Goal: Find specific page/section: Find specific page/section

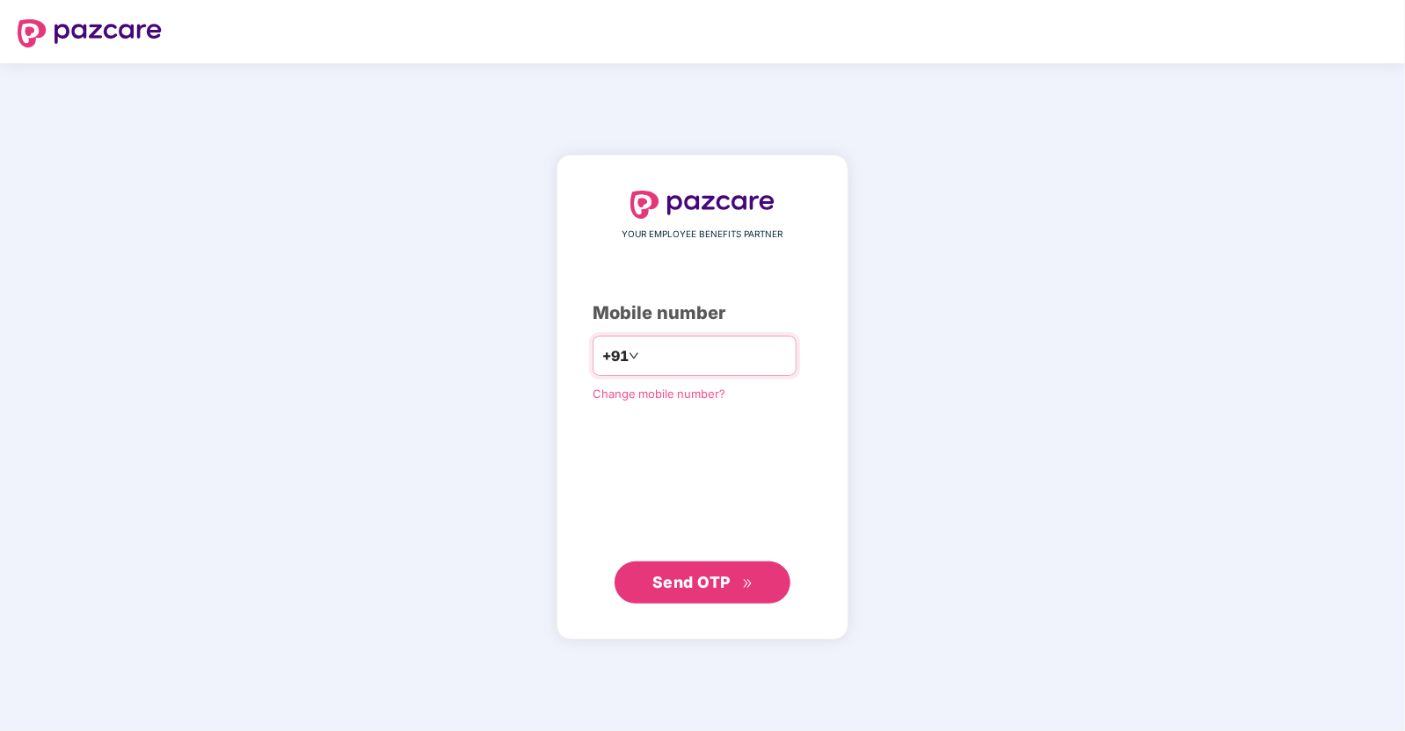
click at [685, 347] on input "number" at bounding box center [715, 356] width 144 height 28
type input "**********"
click at [703, 587] on span "Send OTP" at bounding box center [691, 581] width 78 height 18
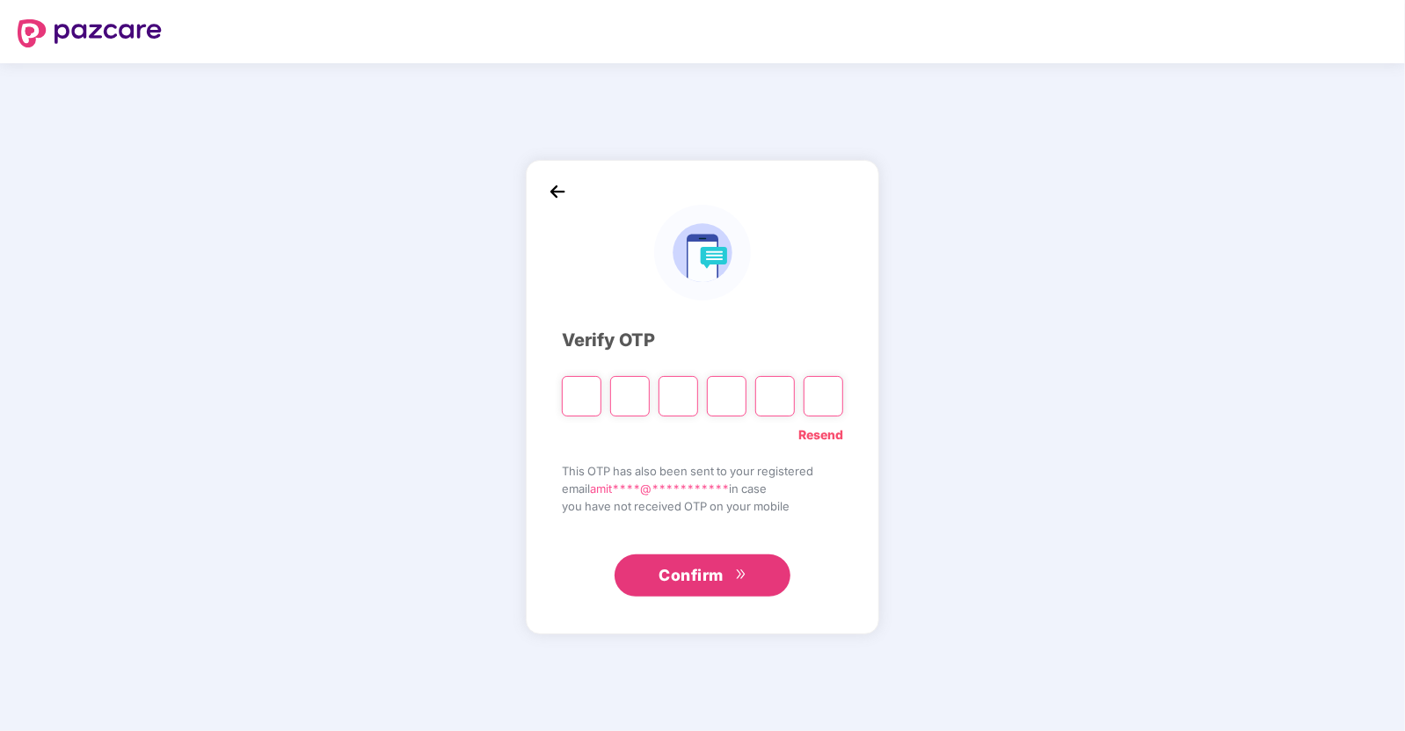
type input "*"
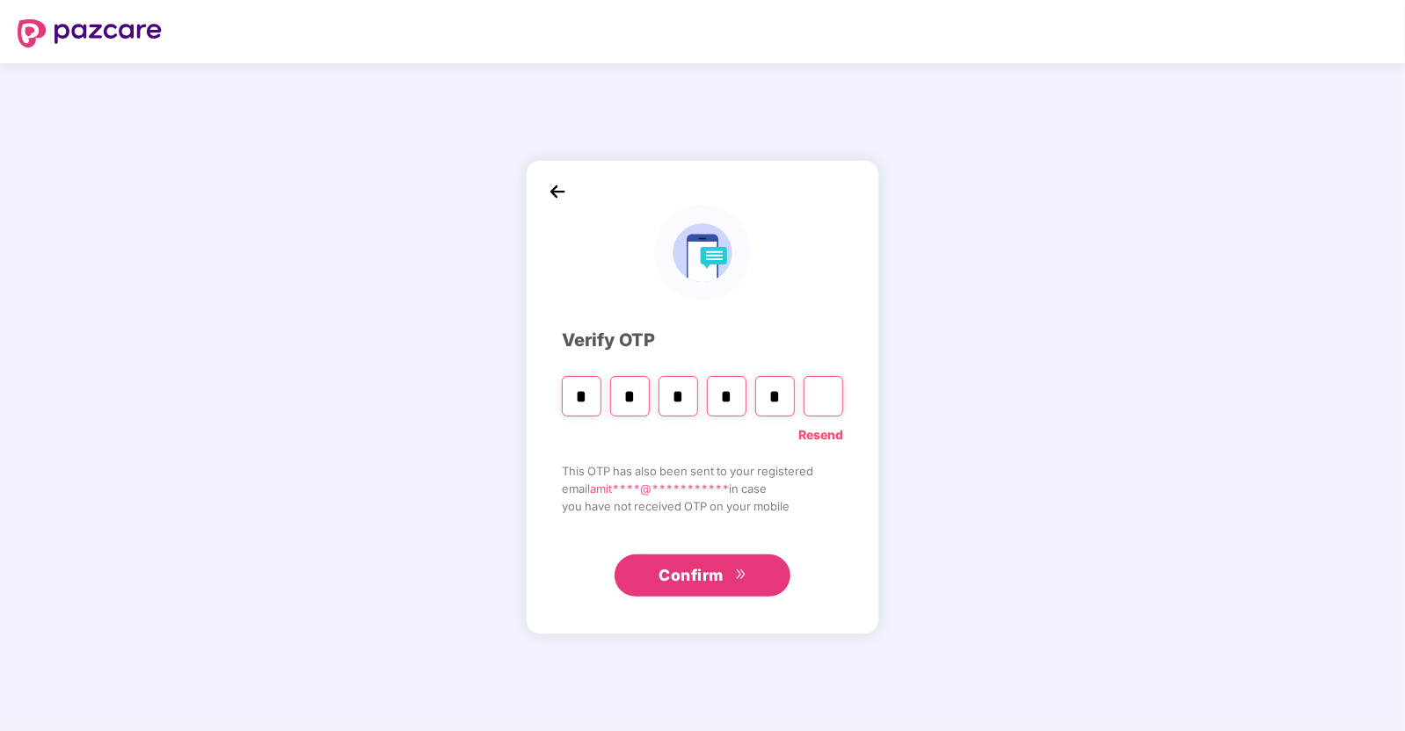
type input "*"
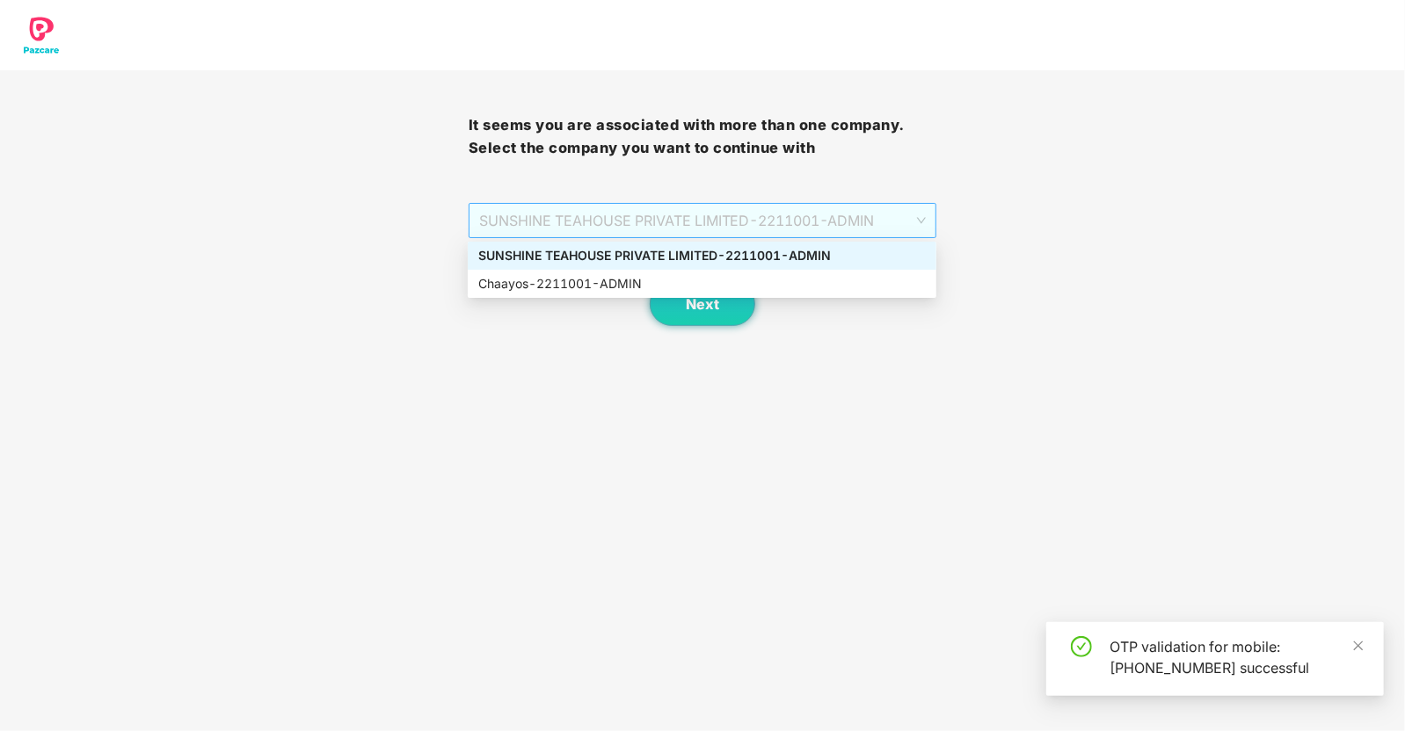
click at [680, 210] on span "SUNSHINE TEAHOUSE PRIVATE LIMITED - 2211001 - ADMIN" at bounding box center [702, 220] width 447 height 33
click at [585, 286] on div "Chaayos - 2211001 - ADMIN" at bounding box center [701, 283] width 447 height 19
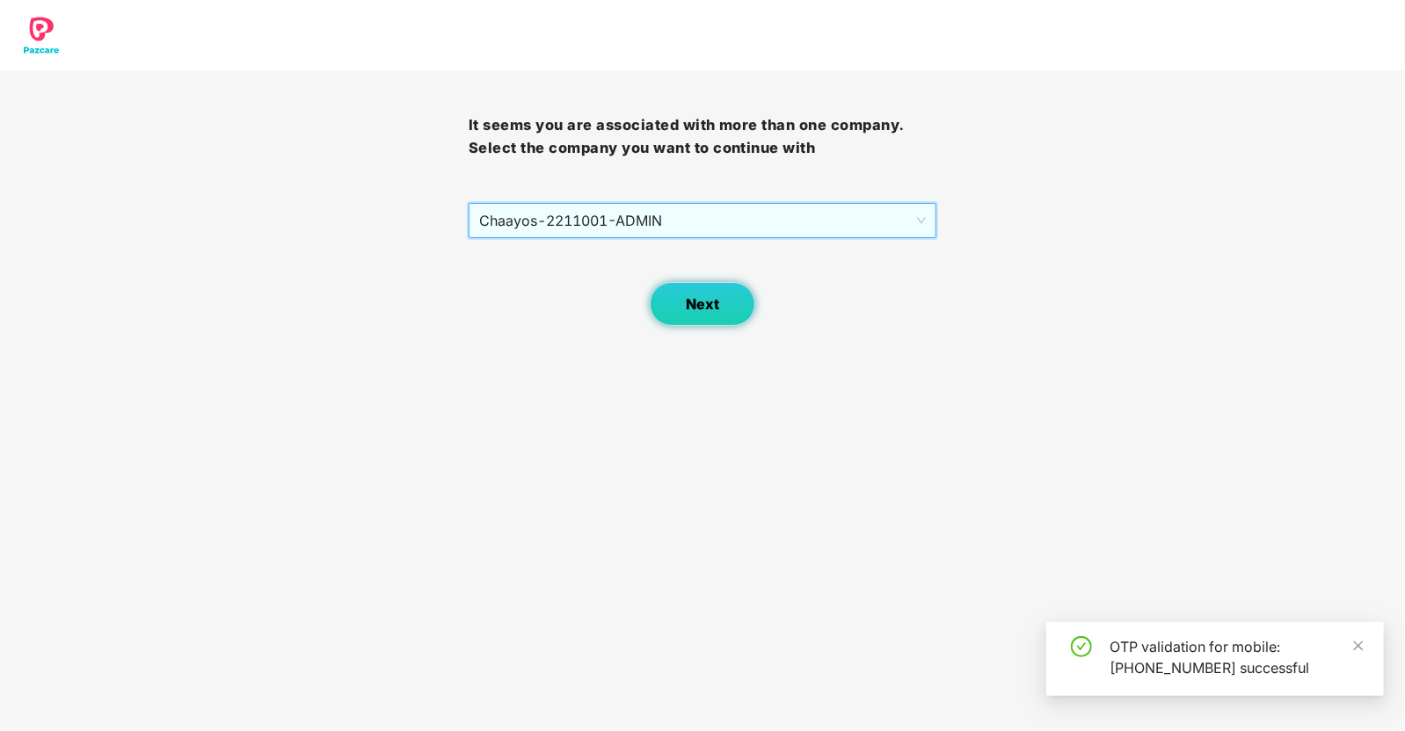
click at [709, 305] on span "Next" at bounding box center [702, 304] width 33 height 17
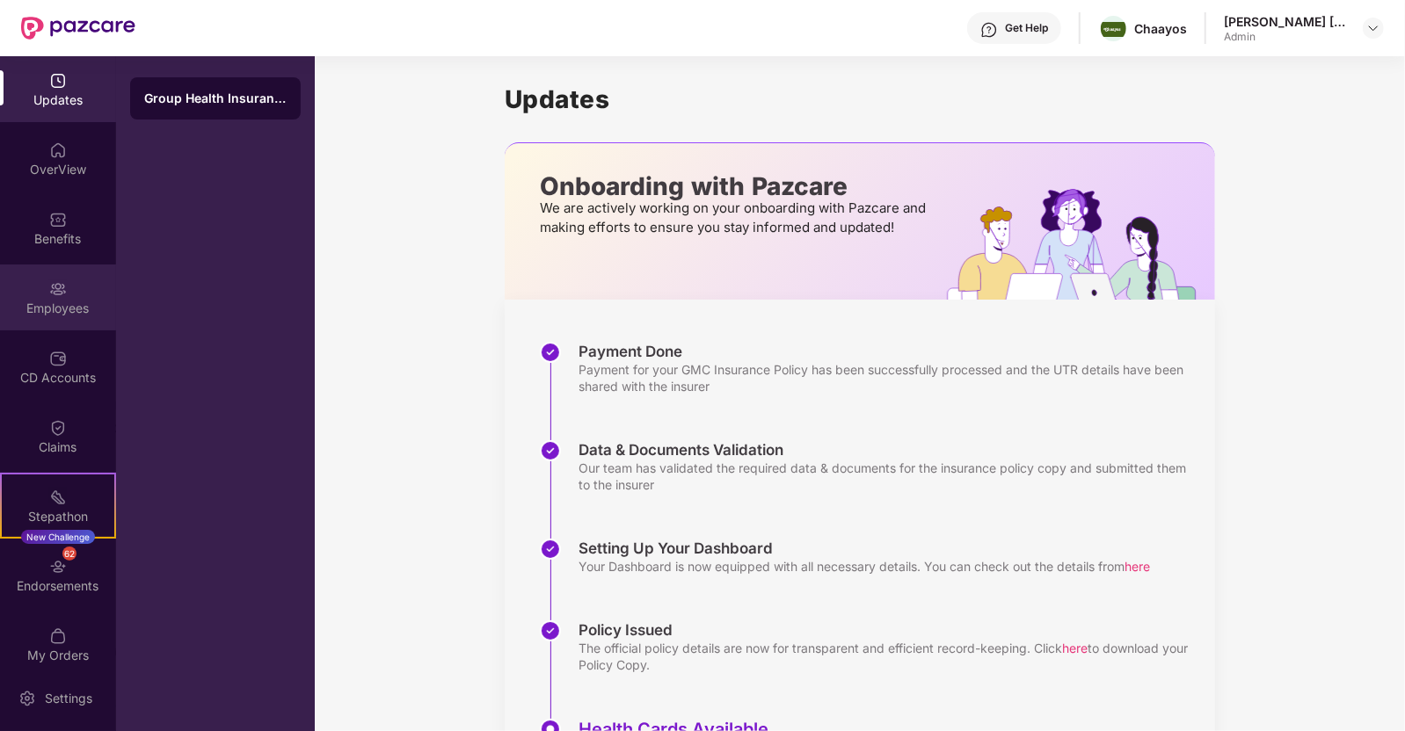
click at [43, 297] on div "Employees" at bounding box center [58, 298] width 116 height 66
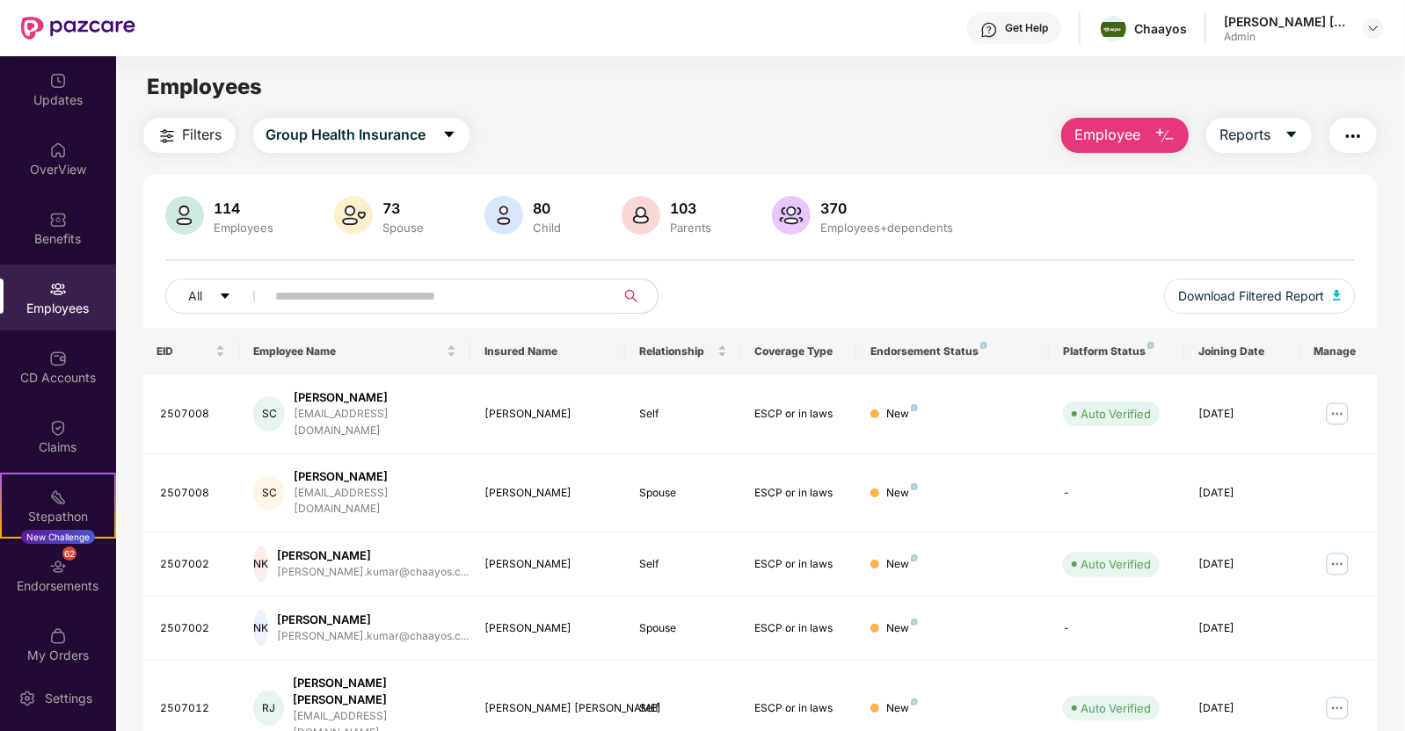
click at [418, 300] on input "text" at bounding box center [434, 296] width 316 height 26
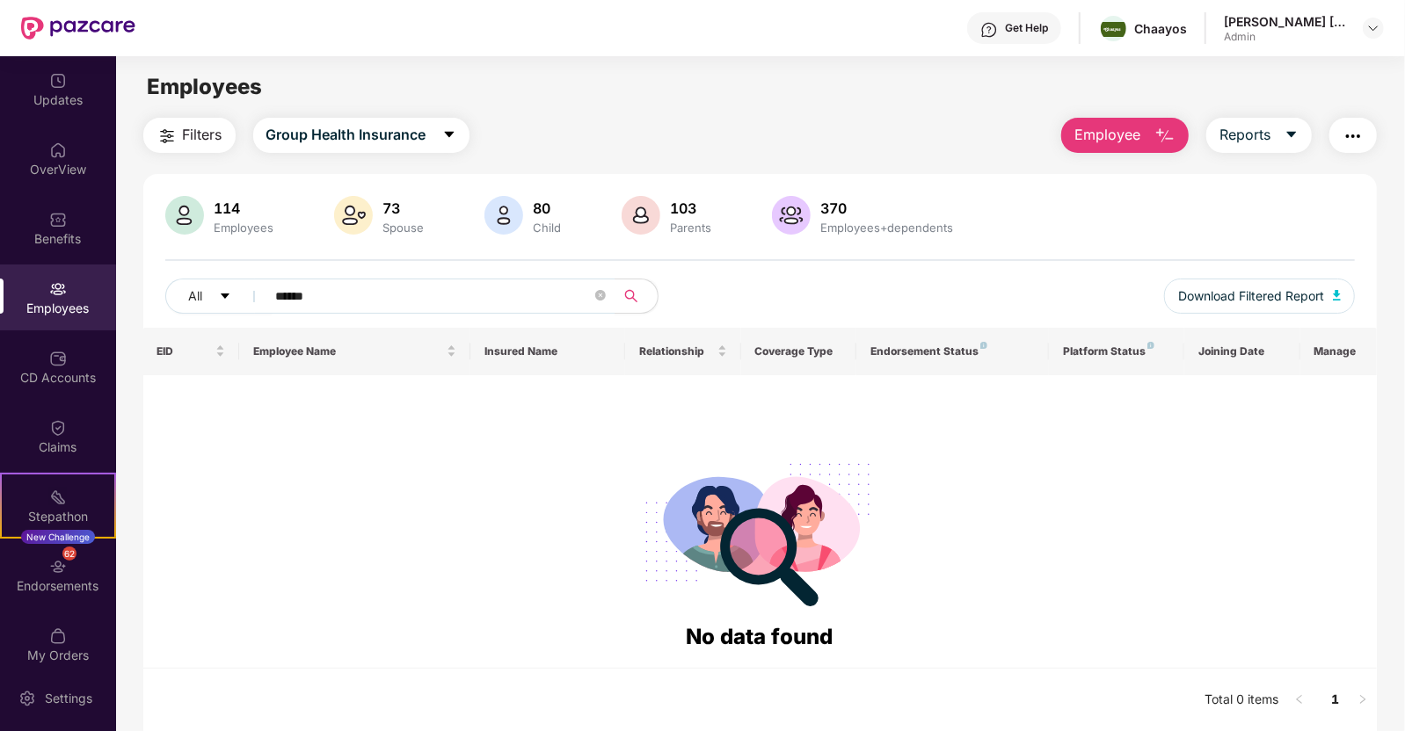
click at [73, 309] on div "Employees" at bounding box center [58, 309] width 116 height 18
click at [355, 296] on input "******" at bounding box center [434, 296] width 316 height 26
type input "*"
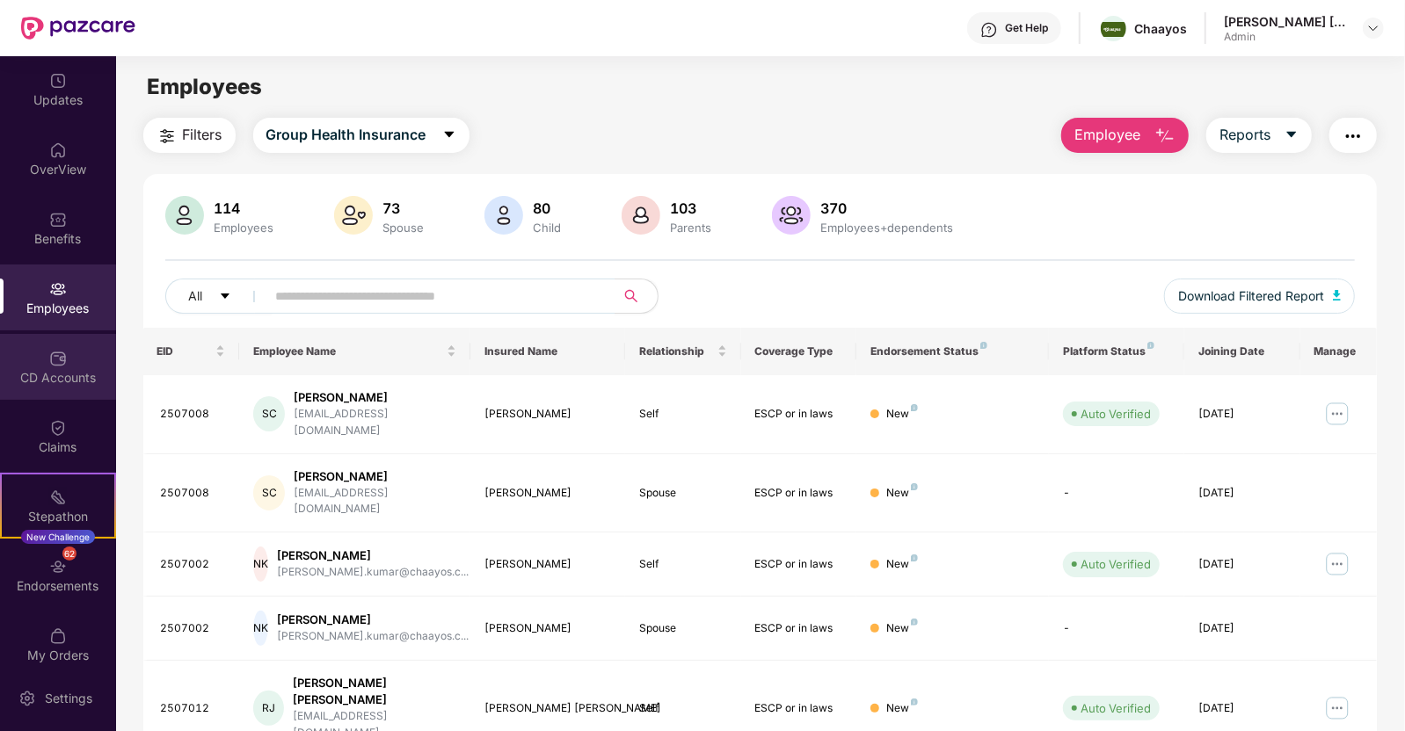
click at [39, 377] on div "CD Accounts" at bounding box center [58, 378] width 116 height 18
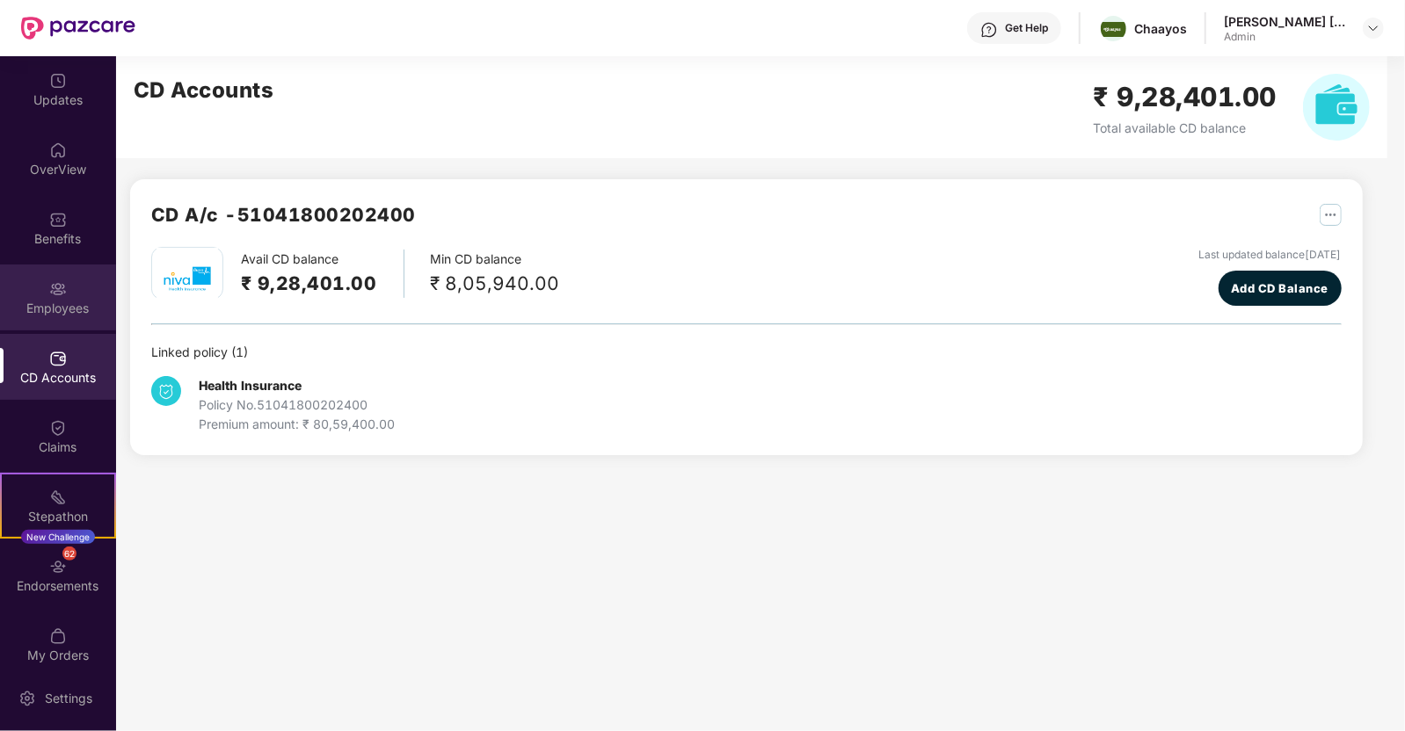
click at [47, 312] on div "Employees" at bounding box center [58, 309] width 116 height 18
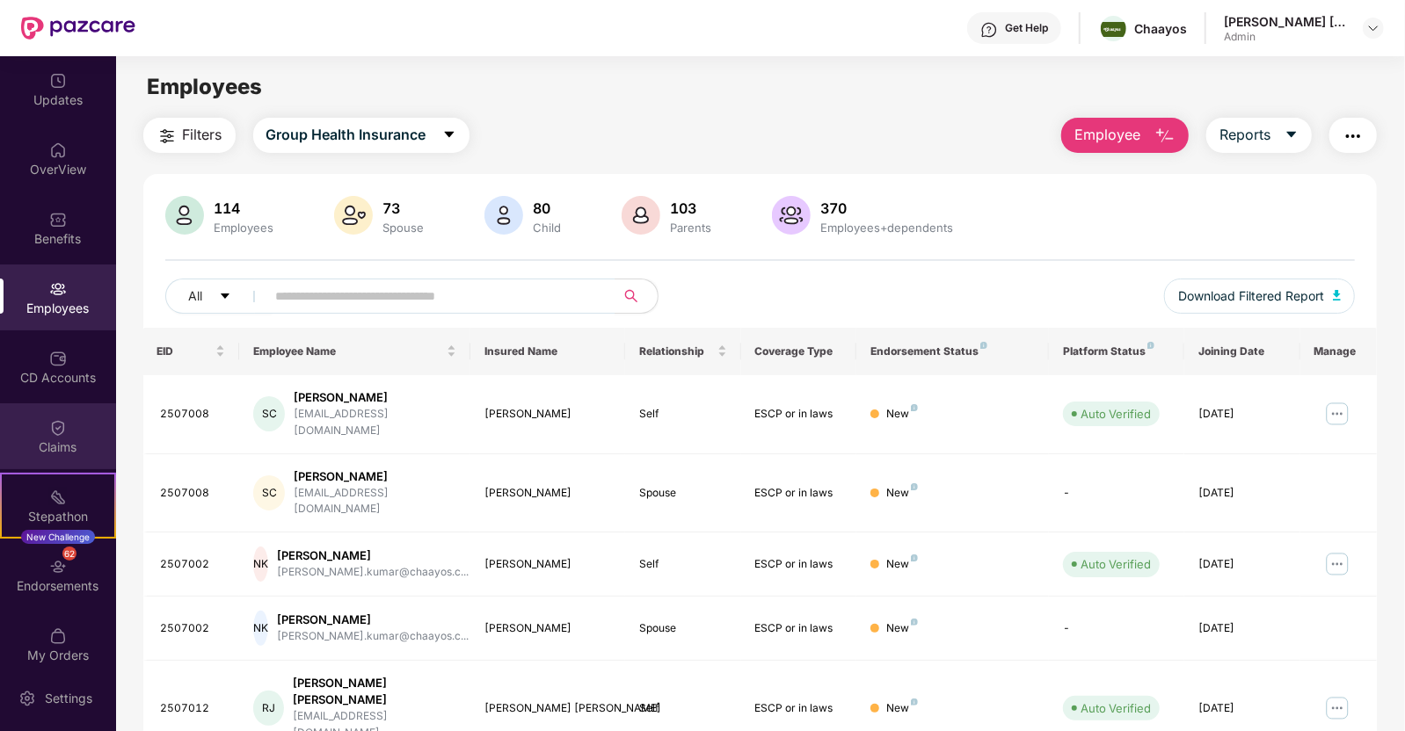
click at [62, 403] on div "Claims" at bounding box center [58, 436] width 116 height 66
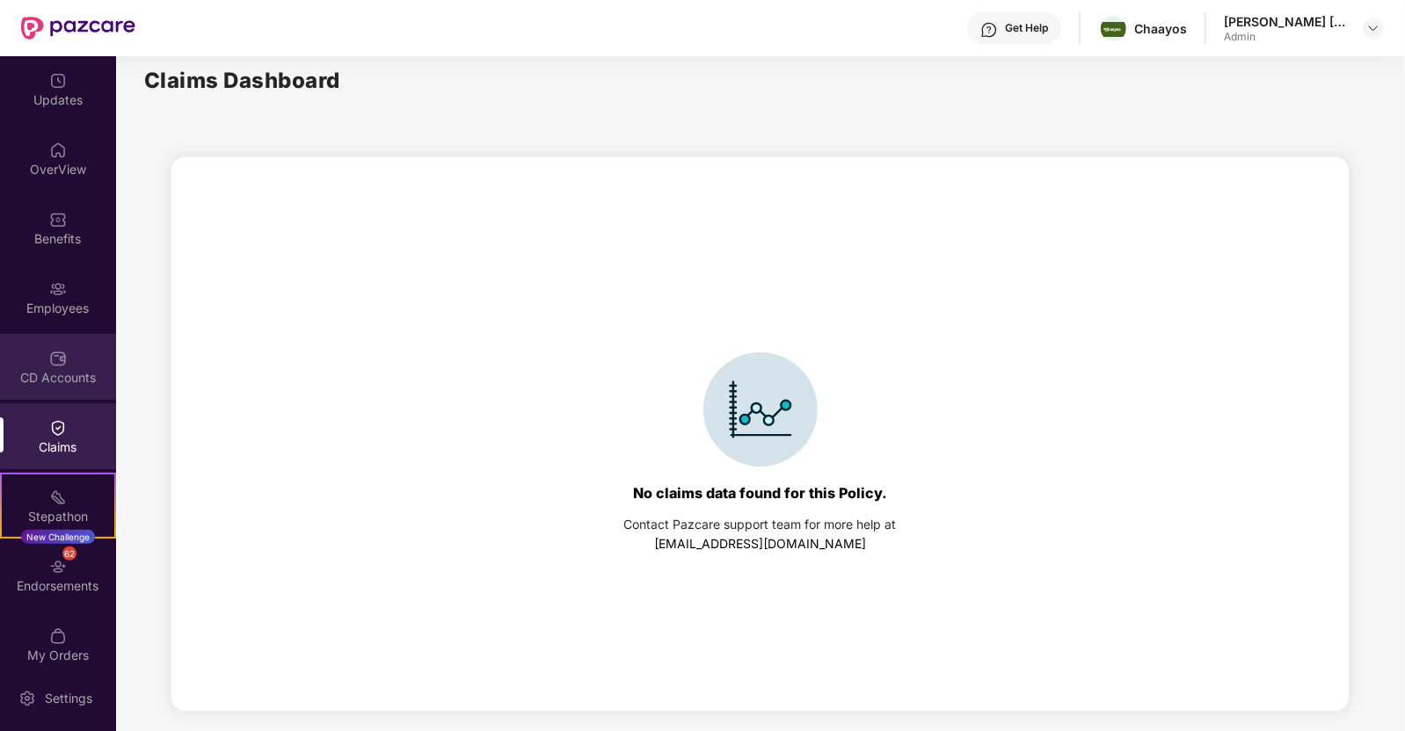
click at [57, 369] on div "CD Accounts" at bounding box center [58, 378] width 116 height 18
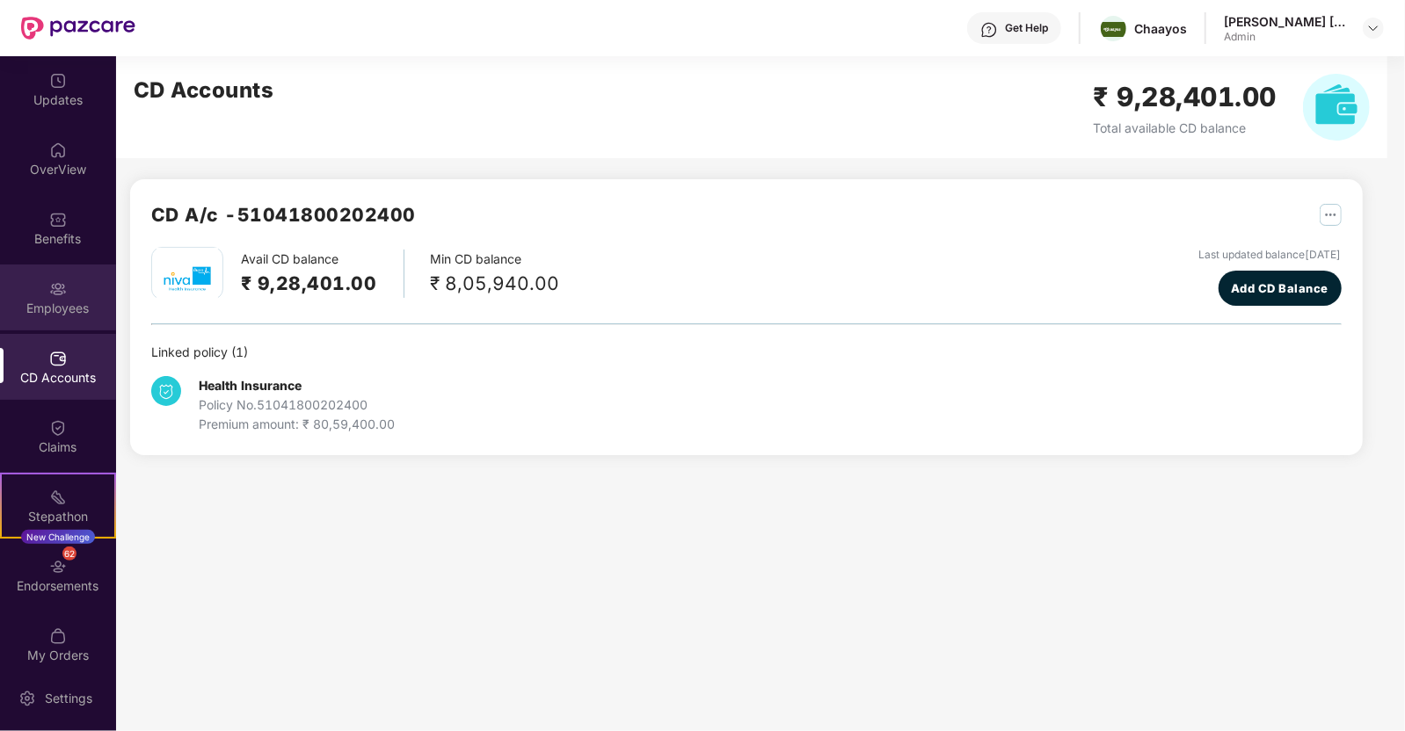
click at [52, 297] on div "Employees" at bounding box center [58, 298] width 116 height 66
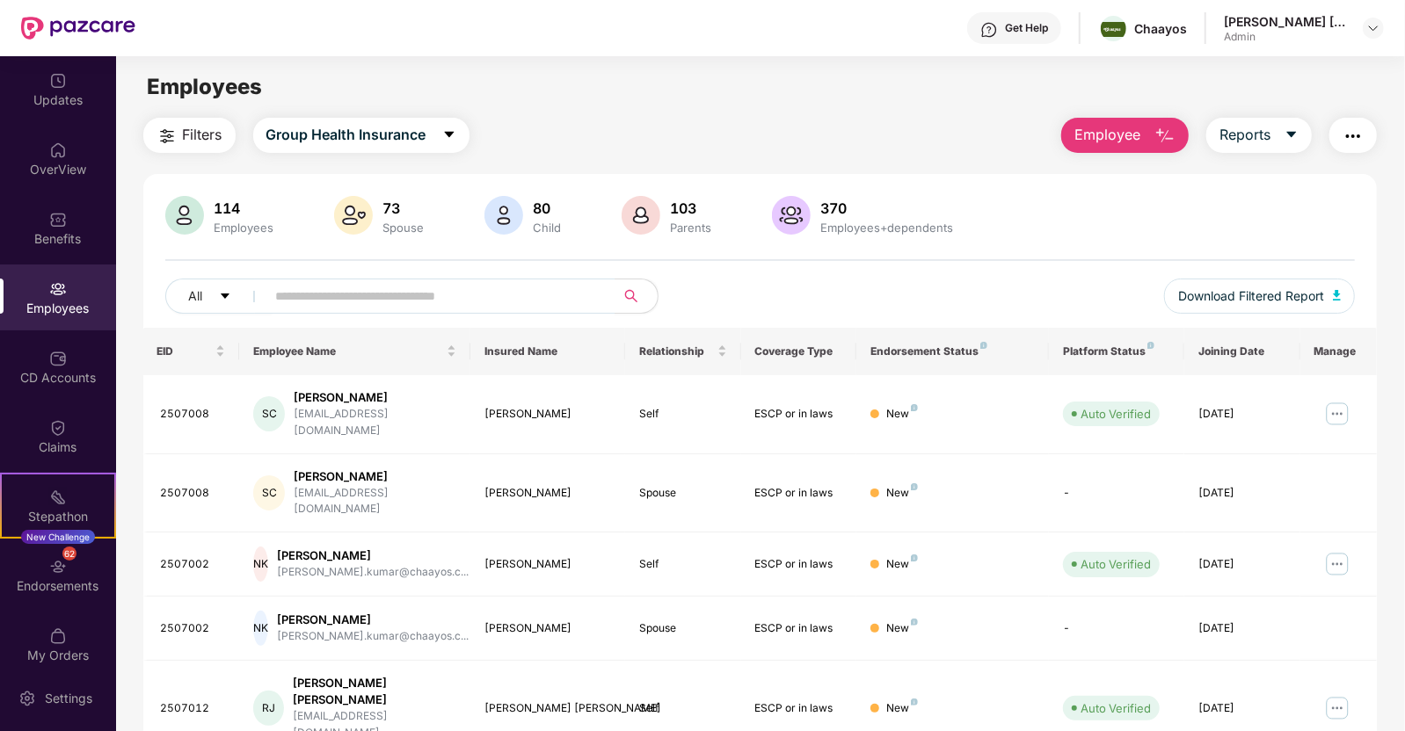
click at [335, 316] on div "All Download Filtered Report" at bounding box center [760, 303] width 1190 height 49
click at [307, 298] on input "text" at bounding box center [434, 296] width 316 height 26
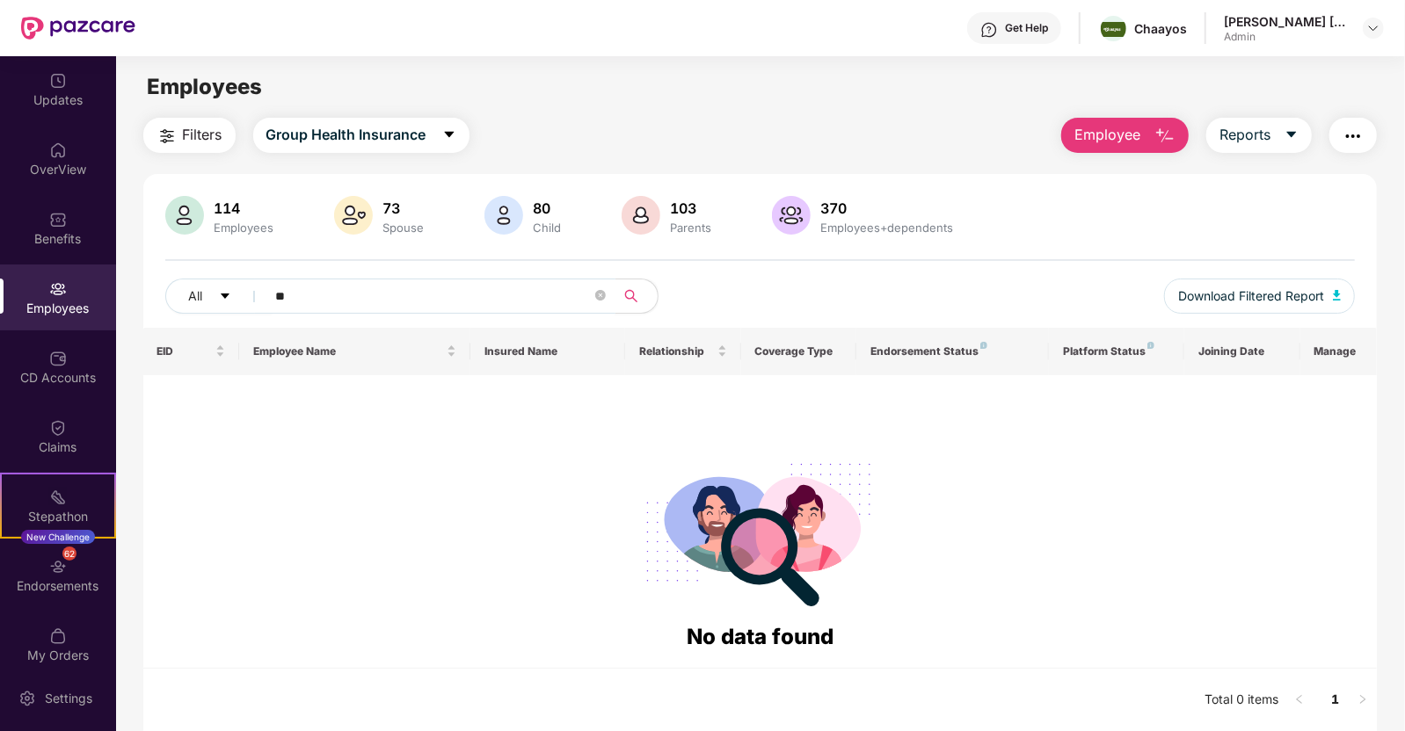
type input "*"
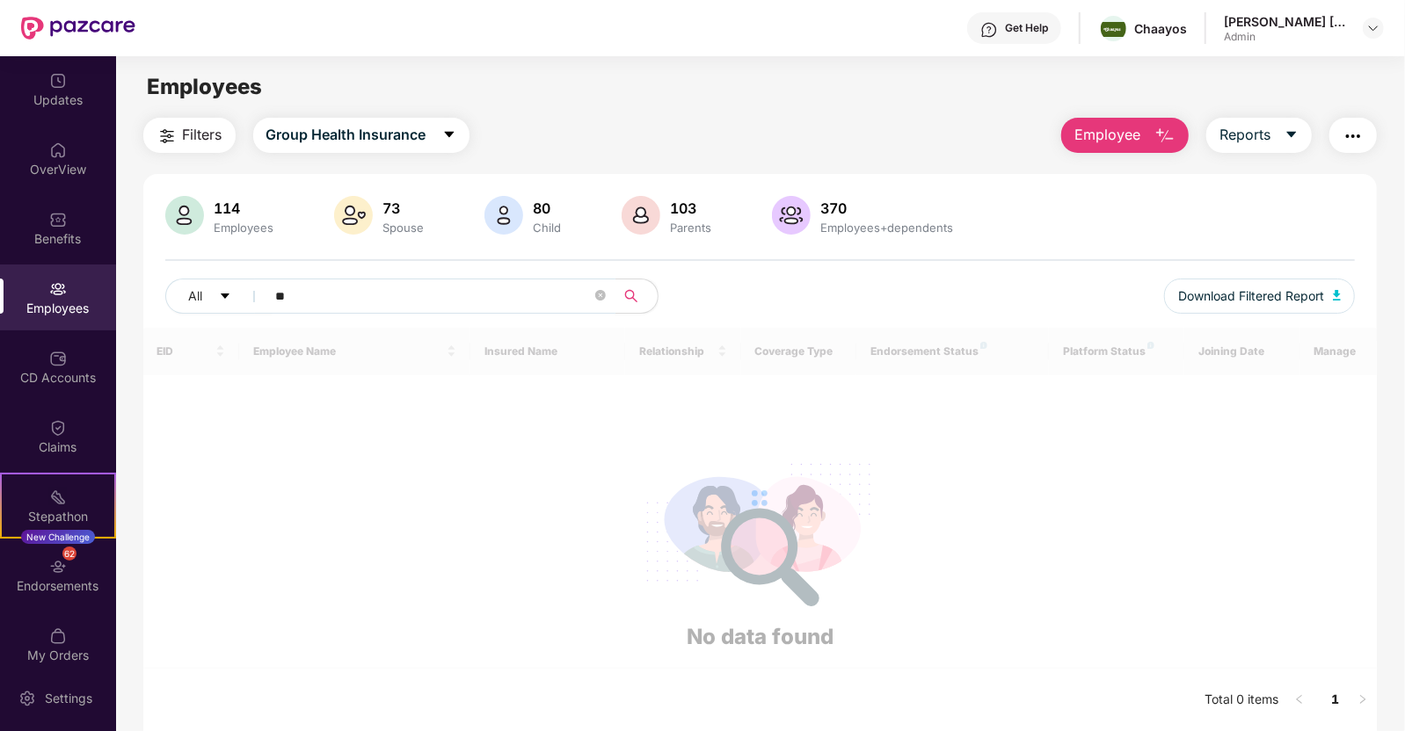
type input "*"
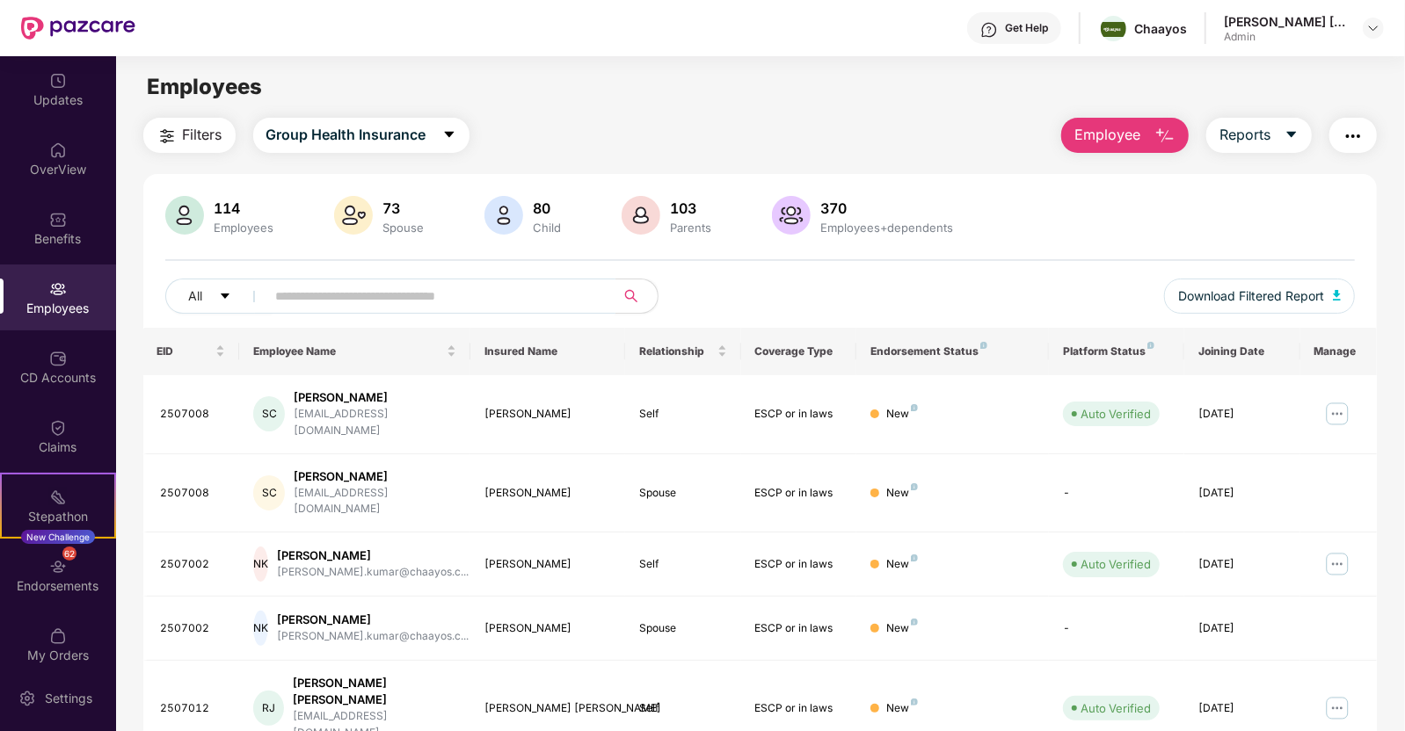
click at [402, 296] on input "text" at bounding box center [434, 296] width 316 height 26
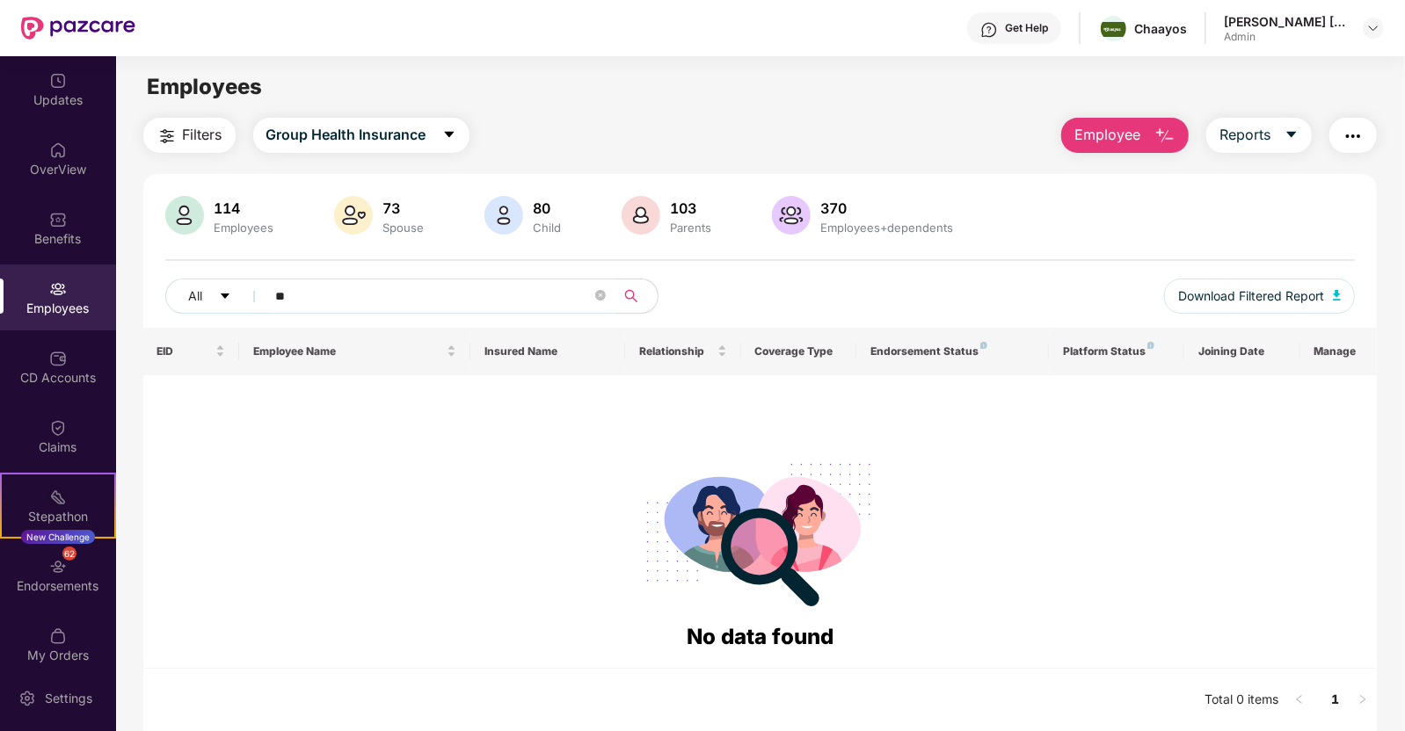
type input "*"
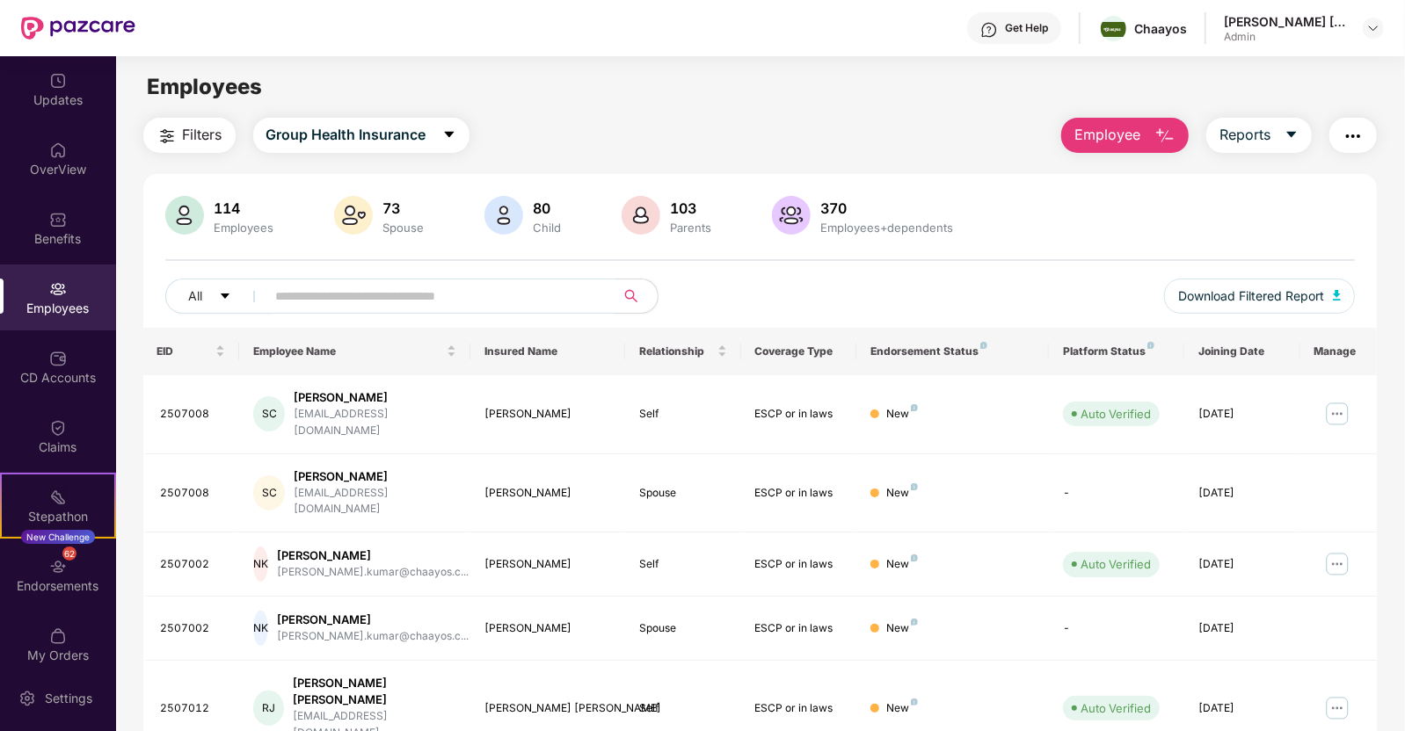
click at [431, 275] on div "114 Employees 73 Spouse 80 Child [DEMOGRAPHIC_DATA] Parents 370 Employees+depen…" at bounding box center [760, 262] width 1234 height 132
click at [408, 298] on input "text" at bounding box center [434, 296] width 316 height 26
paste input "**********"
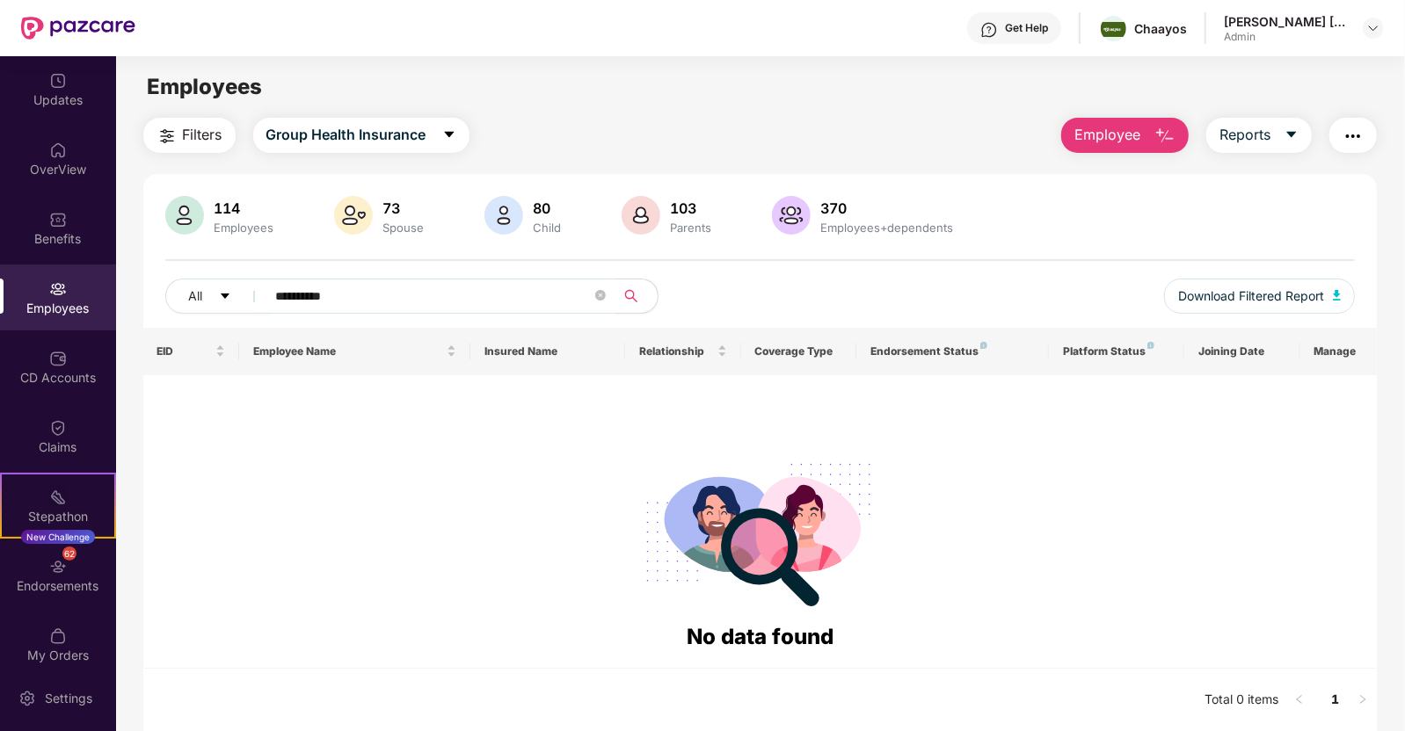
type input "**********"
